Goal: Task Accomplishment & Management: Manage account settings

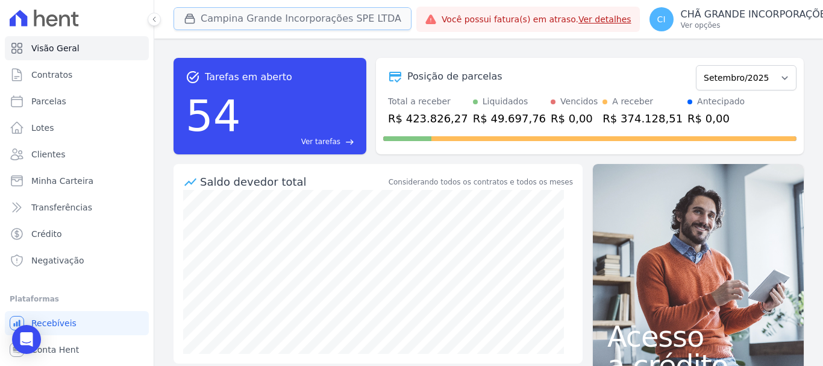
click at [274, 13] on button "Campina Grande Incorporações SPE LTDA" at bounding box center [292, 18] width 238 height 23
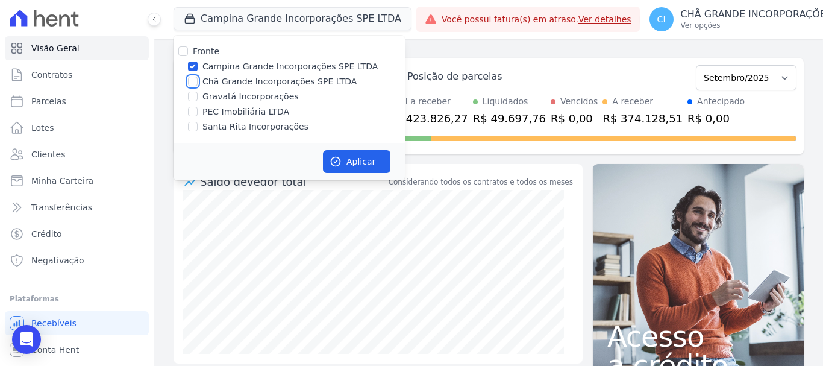
click at [193, 81] on input "Chã Grande Incorporações SPE LTDA" at bounding box center [193, 81] width 10 height 10
checkbox input "true"
click at [193, 66] on input "Campina Grande Incorporações SPE LTDA" at bounding box center [193, 66] width 10 height 10
checkbox input "false"
click at [341, 151] on button "Aplicar" at bounding box center [356, 161] width 67 height 23
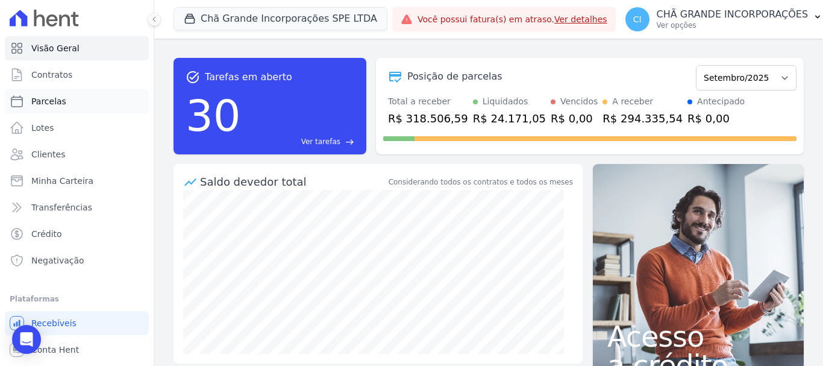
click at [50, 99] on span "Parcelas" at bounding box center [48, 101] width 35 height 12
select select
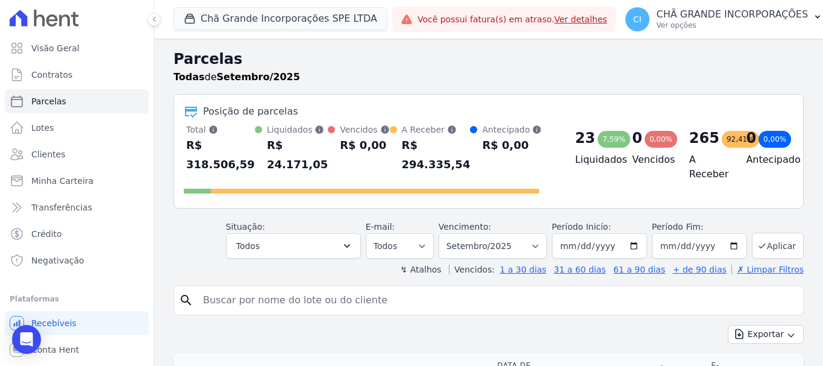
click at [370, 288] on input "search" at bounding box center [497, 300] width 602 height 24
type input "[PERSON_NAME]"
select select
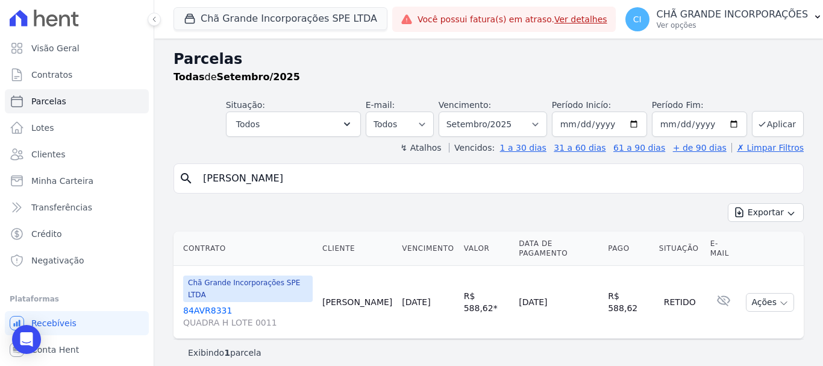
select select
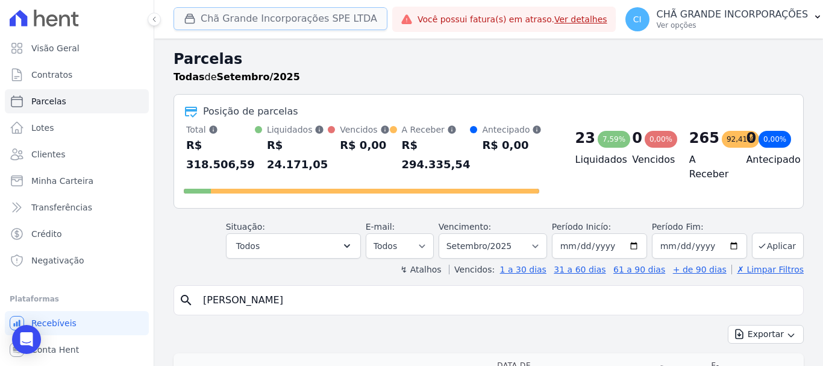
click at [245, 19] on button "Chã Grande Incorporações SPE LTDA" at bounding box center [280, 18] width 214 height 23
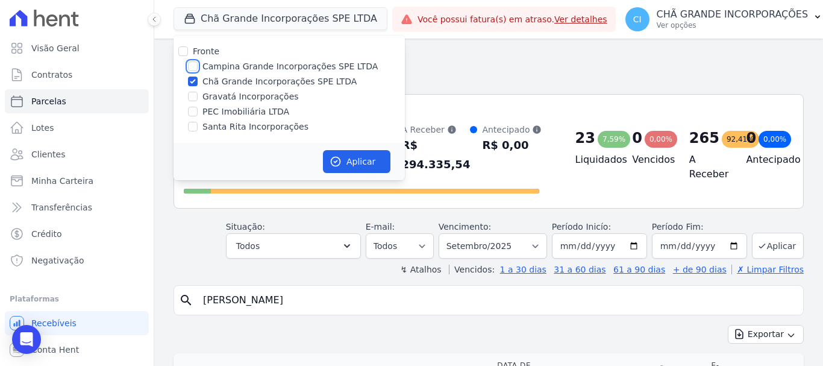
click at [188, 62] on input "Campina Grande Incorporações SPE LTDA" at bounding box center [193, 66] width 10 height 10
checkbox input "true"
click at [190, 86] on div at bounding box center [193, 81] width 10 height 12
click at [191, 78] on input "Chã Grande Incorporações SPE LTDA" at bounding box center [193, 81] width 10 height 10
checkbox input "false"
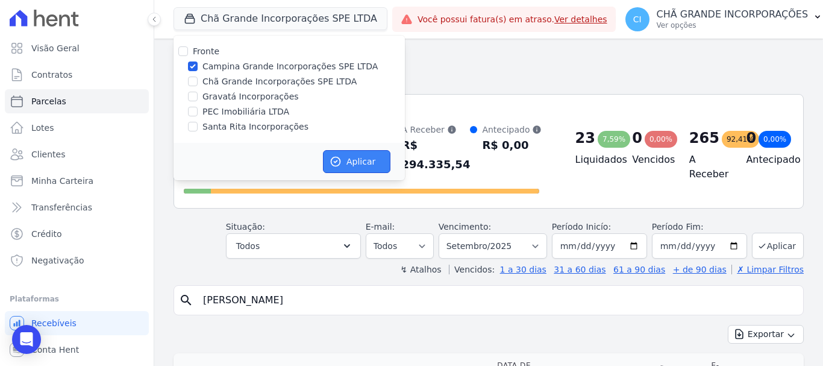
click at [358, 160] on button "Aplicar" at bounding box center [356, 161] width 67 height 23
select select
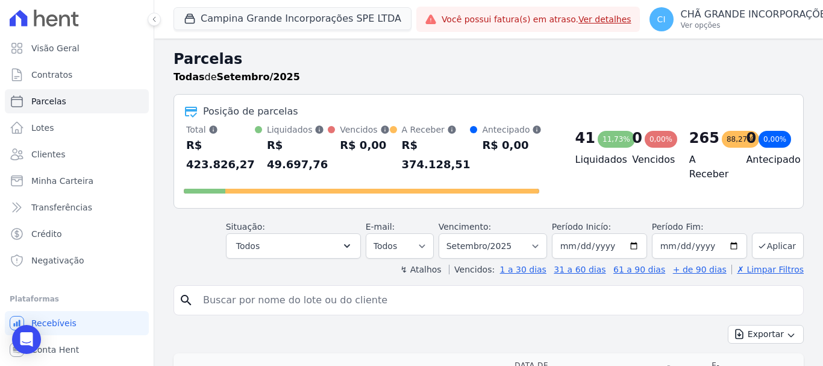
click at [263, 302] on input "search" at bounding box center [497, 300] width 602 height 24
type input "[PERSON_NAME]"
select select
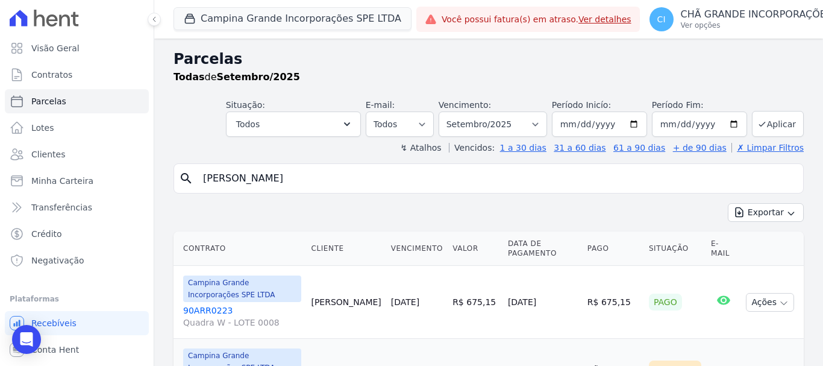
click at [503, 235] on th "Data de Pagamento" at bounding box center [542, 248] width 79 height 34
click at [514, 113] on select "Filtrar por período ──────── Todos os meses Janeiro/2023 Fevereiro/2023 Março/2…" at bounding box center [492, 123] width 108 height 25
click at [346, 160] on div "Parcelas Todas de Setembro/2025 Situação: Agendado Em Aberto Pago Processando C…" at bounding box center [488, 280] width 668 height 482
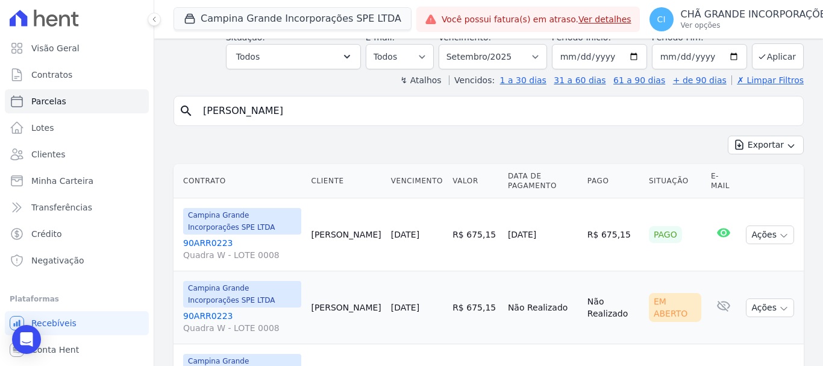
scroll to position [155, 0]
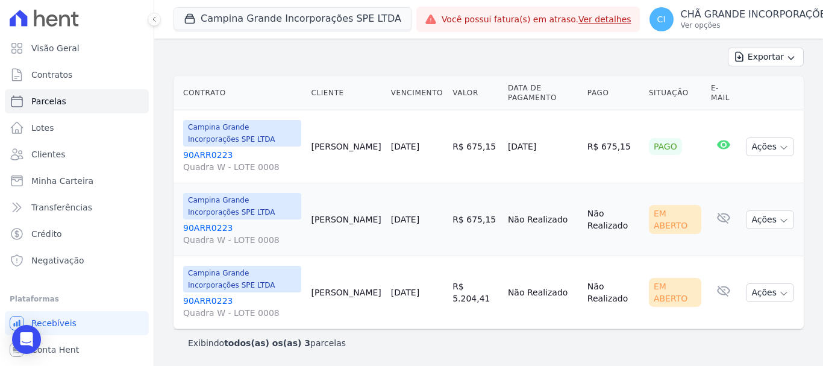
click at [210, 300] on link "90ARR0223 Quadra W - LOTE 0008" at bounding box center [242, 306] width 118 height 24
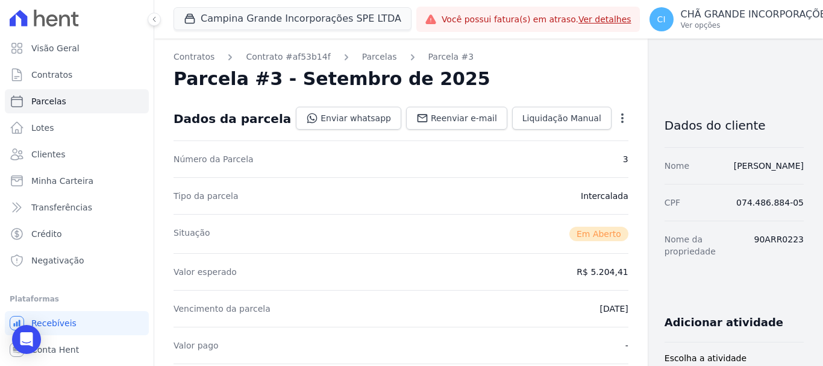
click at [611, 110] on div "Open options Alterar Cancelar Parcela Cancelar parcela Você está prestes a canc…" at bounding box center [619, 119] width 17 height 20
click at [616, 113] on icon "button" at bounding box center [622, 118] width 12 height 12
click at [517, 152] on link "Cancelar Parcela" at bounding box center [570, 156] width 106 height 22
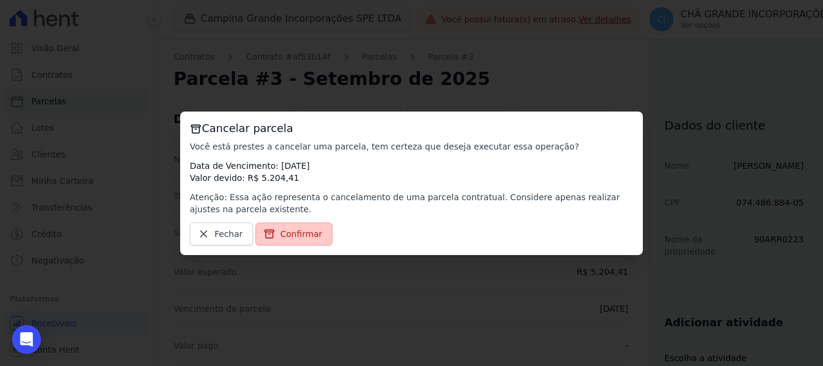
click at [310, 234] on span "Confirmar" at bounding box center [301, 234] width 42 height 12
